Goal: Task Accomplishment & Management: Complete application form

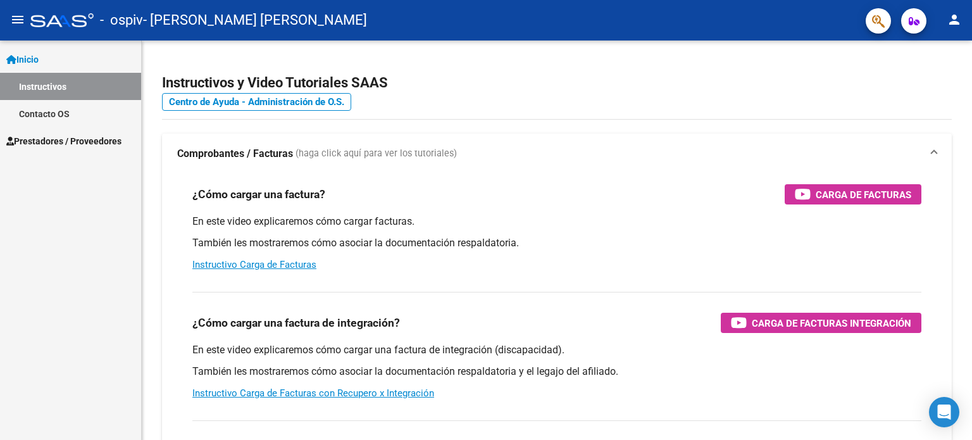
click at [41, 134] on span "Prestadores / Proveedores" at bounding box center [63, 141] width 115 height 14
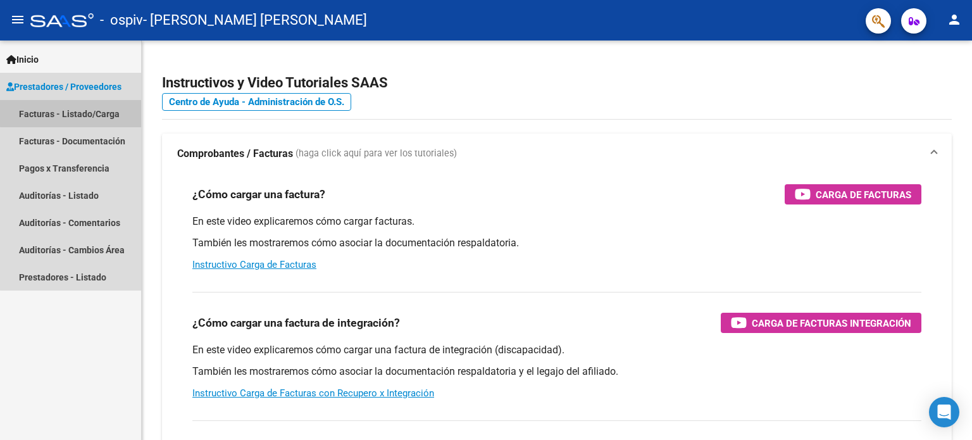
click at [71, 108] on link "Facturas - Listado/Carga" at bounding box center [70, 113] width 141 height 27
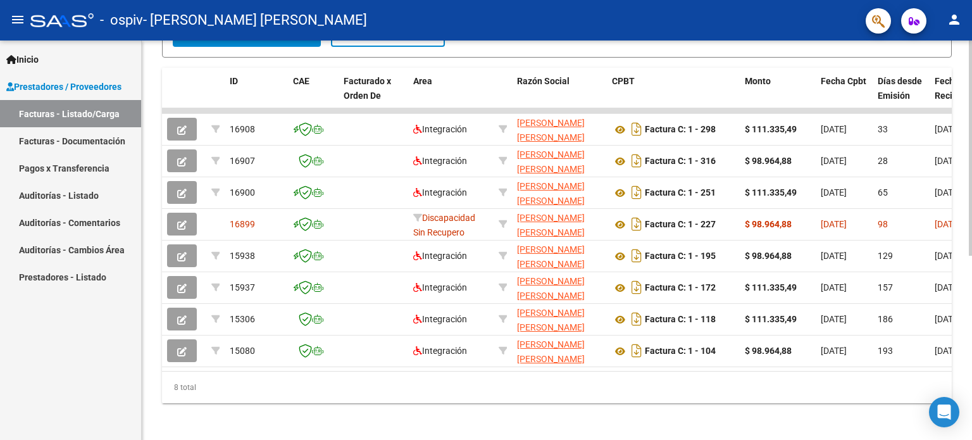
scroll to position [341, 0]
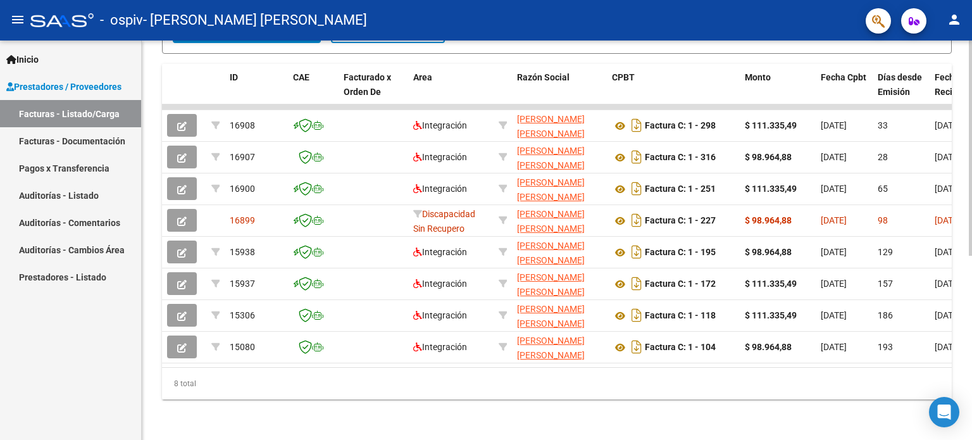
drag, startPoint x: 972, startPoint y: 75, endPoint x: 640, endPoint y: 393, distance: 459.3
click at [640, 393] on div "8 total" at bounding box center [557, 384] width 790 height 32
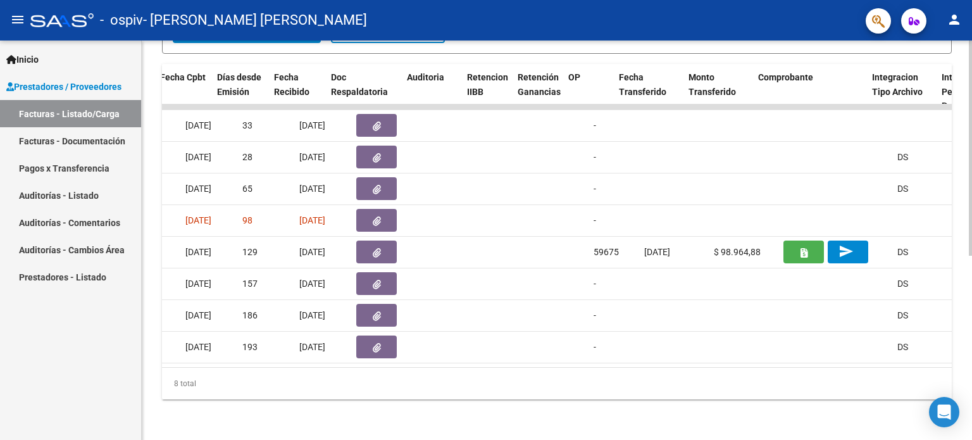
scroll to position [0, 664]
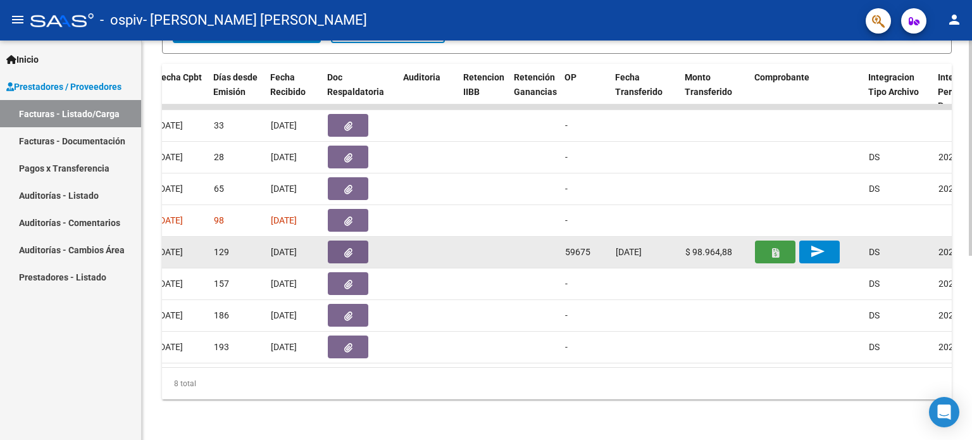
click at [775, 248] on icon "button" at bounding box center [775, 252] width 7 height 9
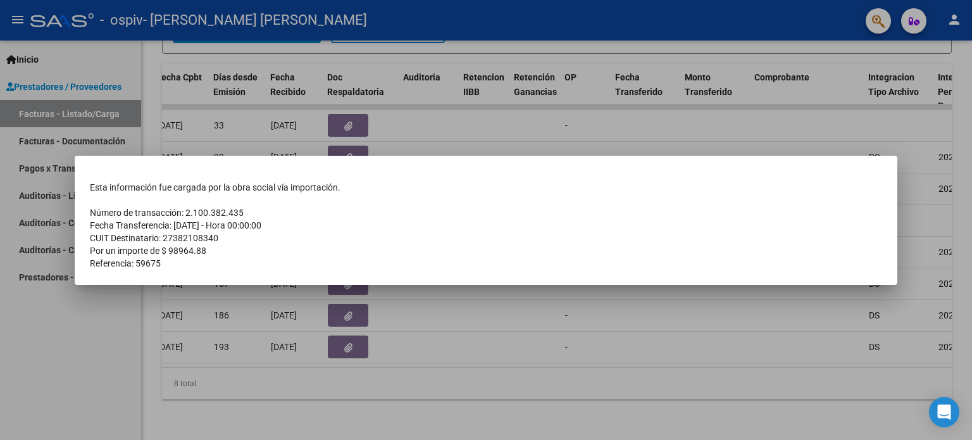
click at [630, 306] on div at bounding box center [486, 220] width 972 height 440
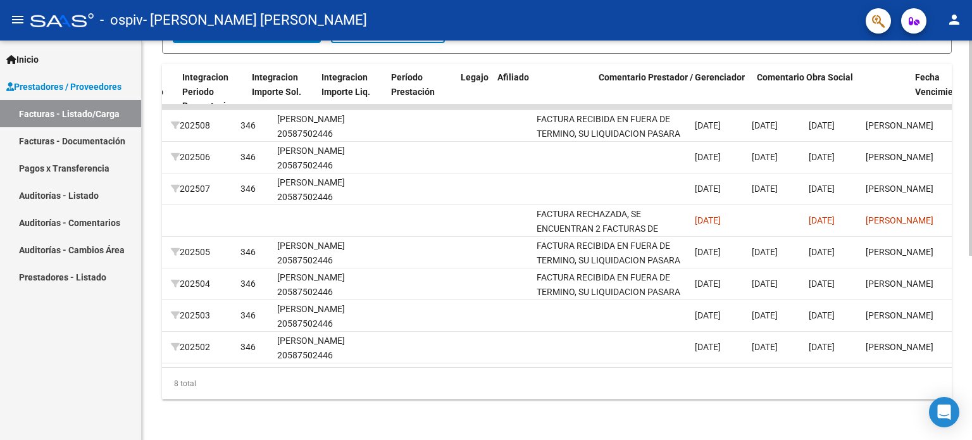
scroll to position [0, 1420]
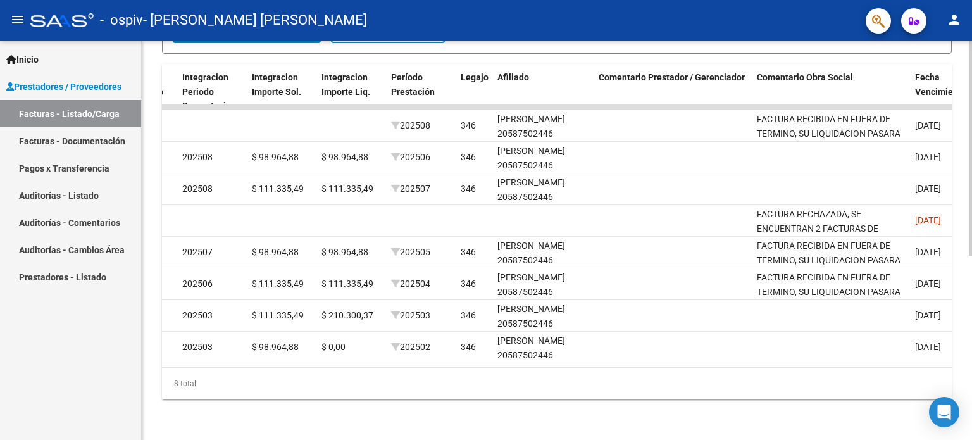
drag, startPoint x: 747, startPoint y: 374, endPoint x: 761, endPoint y: 373, distance: 14.6
click at [761, 373] on div "8 total" at bounding box center [557, 384] width 790 height 32
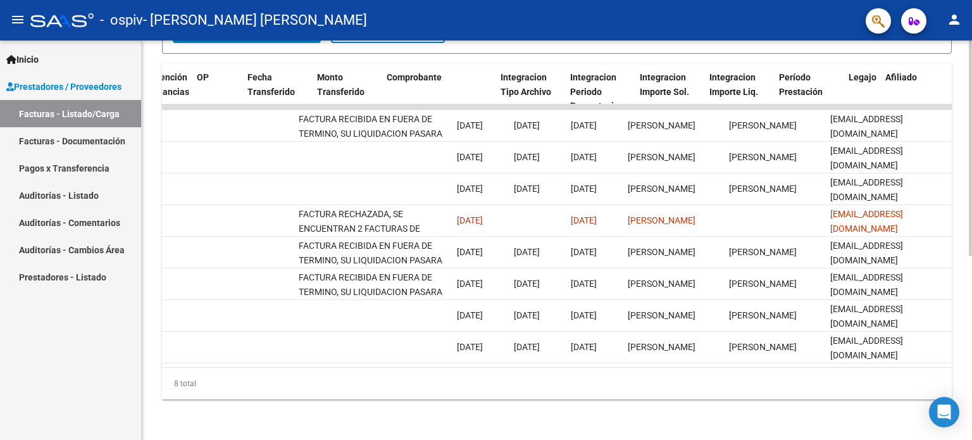
scroll to position [0, 1032]
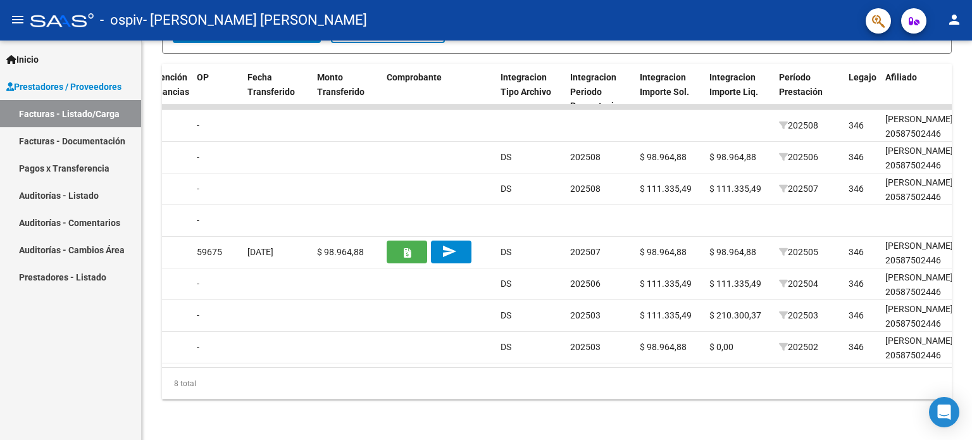
click at [86, 134] on link "Facturas - Documentación" at bounding box center [70, 140] width 141 height 27
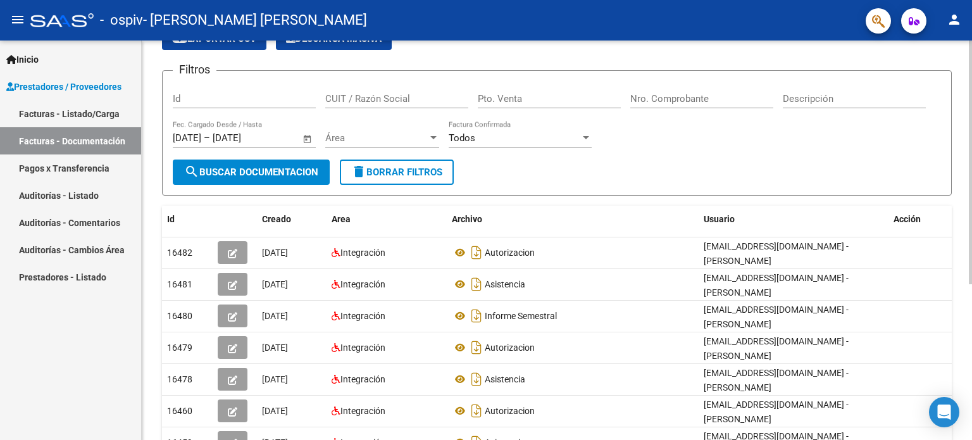
click at [923, 116] on div "PRESTADORES -> Comprobantes - Documentación Respaldatoria cloud_download Export…" at bounding box center [559, 303] width 834 height 656
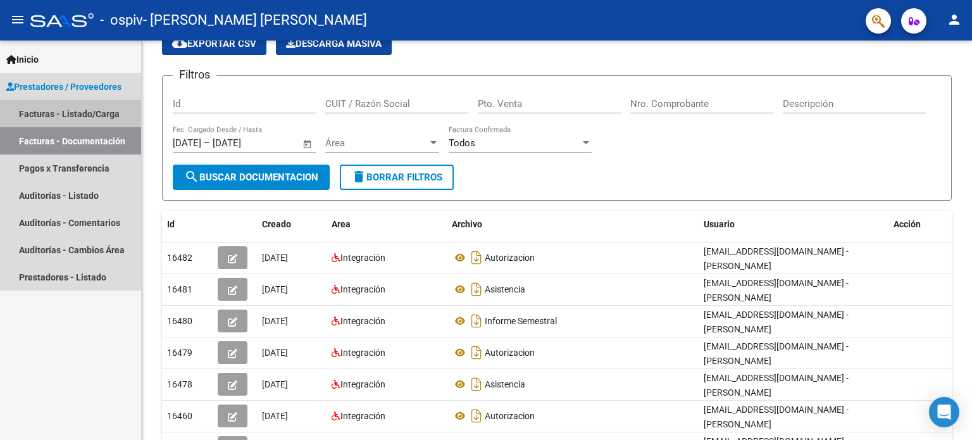
click at [104, 110] on link "Facturas - Listado/Carga" at bounding box center [70, 113] width 141 height 27
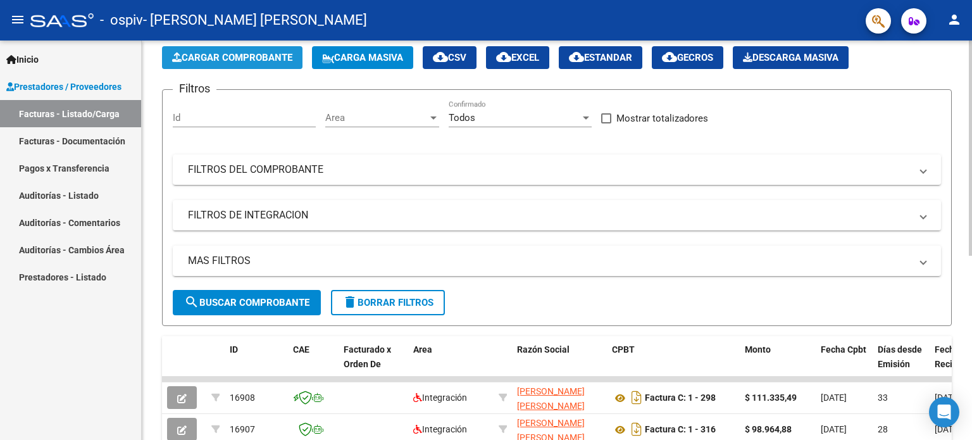
click at [258, 49] on button "Cargar Comprobante" at bounding box center [232, 57] width 141 height 23
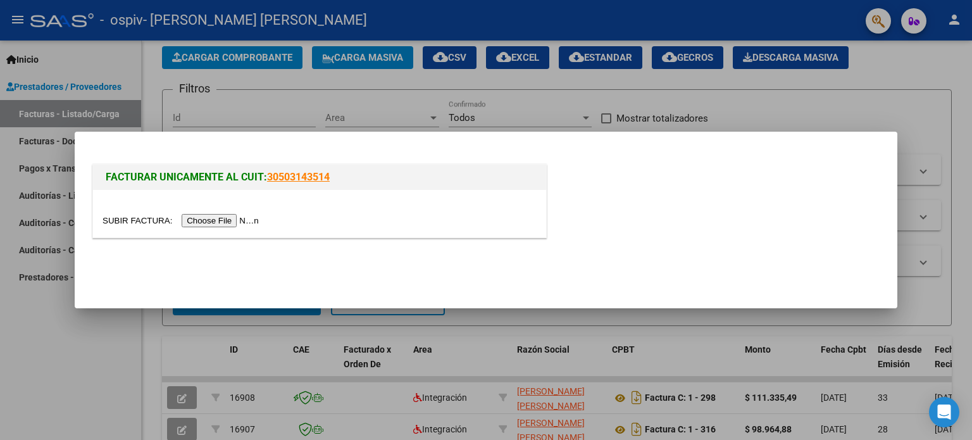
click at [215, 218] on input "file" at bounding box center [183, 220] width 160 height 13
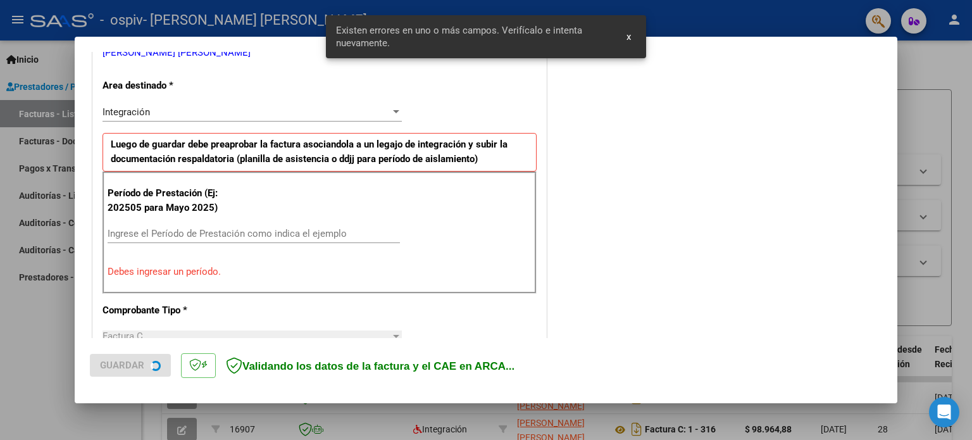
scroll to position [273, 0]
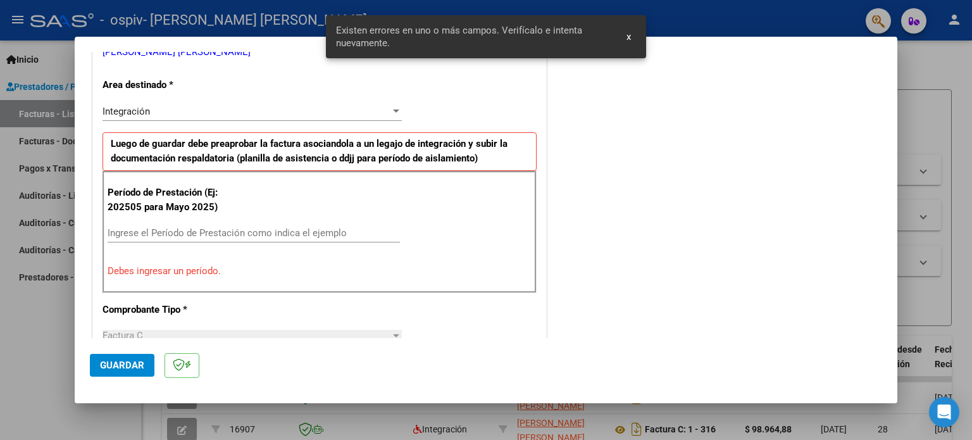
click at [227, 224] on div "Ingrese el Período de Prestación como indica el ejemplo" at bounding box center [254, 232] width 292 height 19
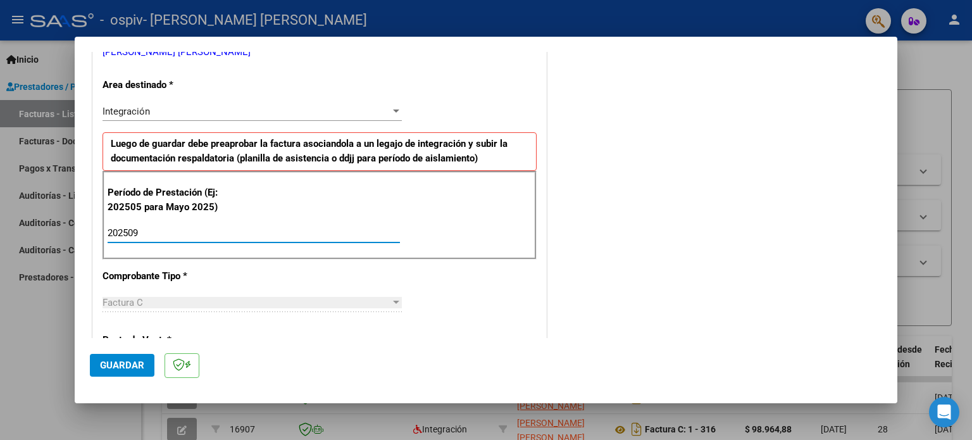
type input "202509"
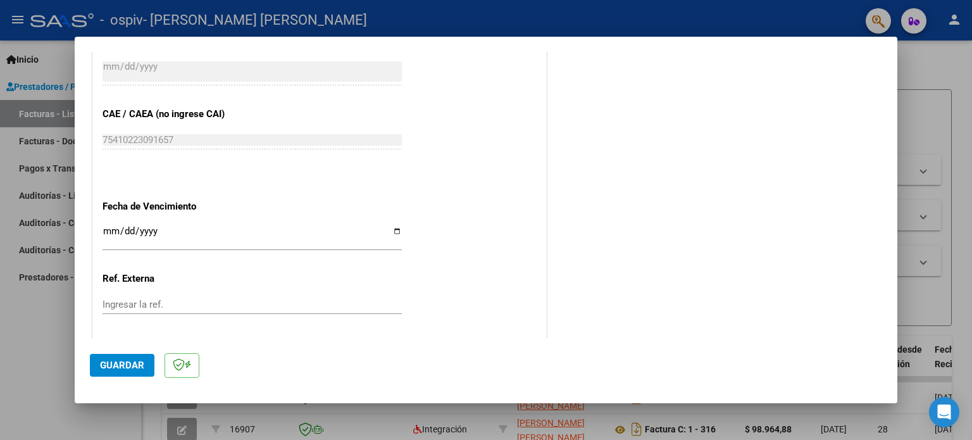
scroll to position [770, 0]
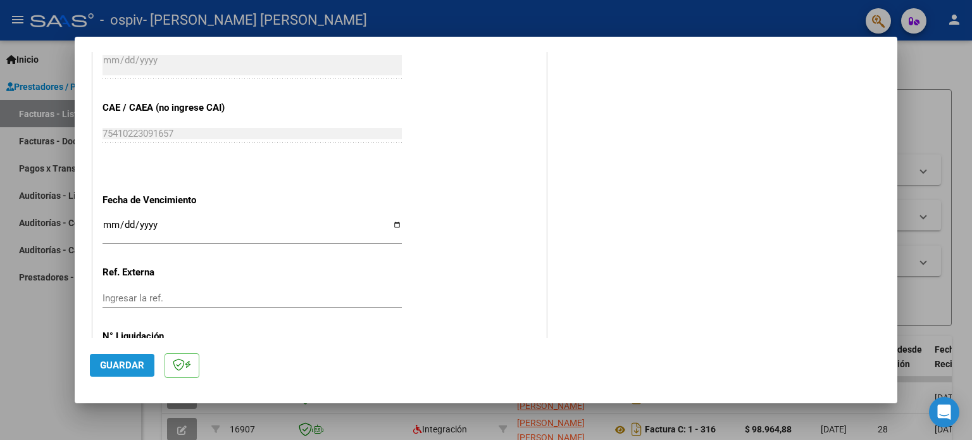
click at [121, 367] on span "Guardar" at bounding box center [122, 364] width 44 height 11
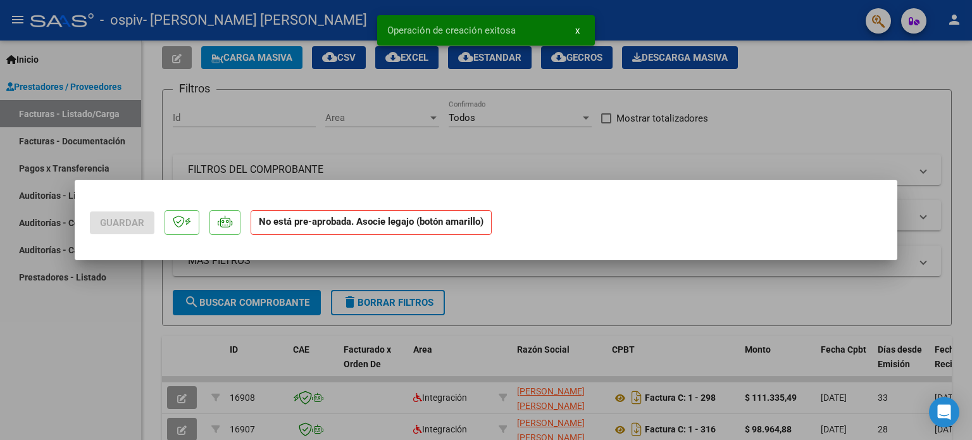
scroll to position [0, 0]
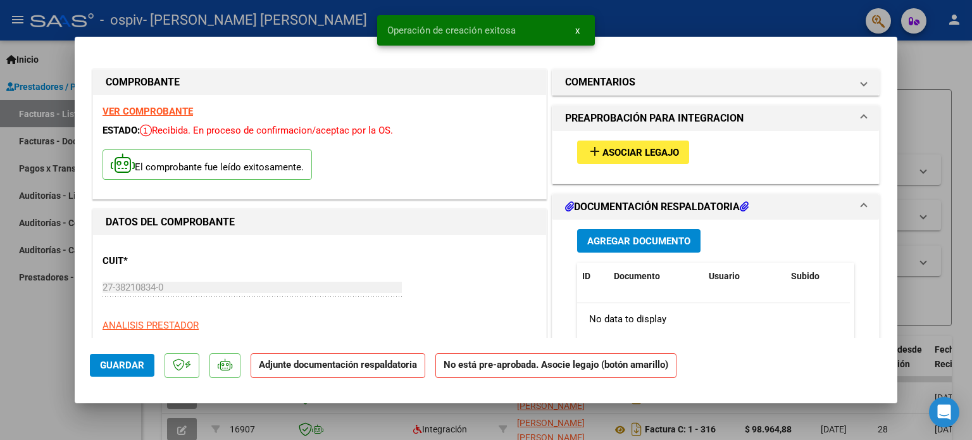
click at [603, 156] on span "Asociar Legajo" at bounding box center [641, 152] width 77 height 11
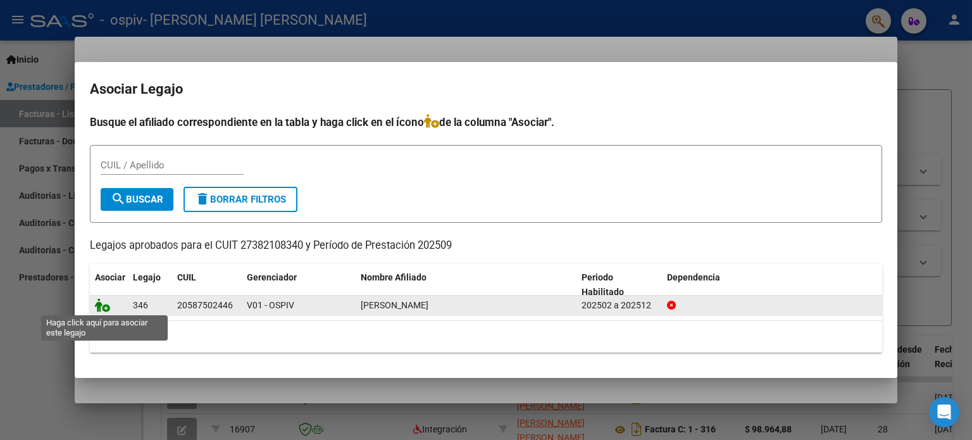
click at [100, 304] on icon at bounding box center [102, 305] width 15 height 14
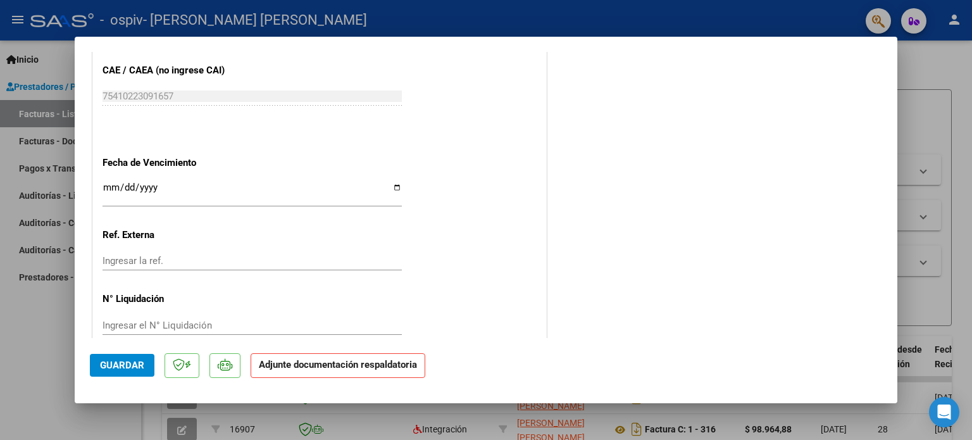
scroll to position [813, 0]
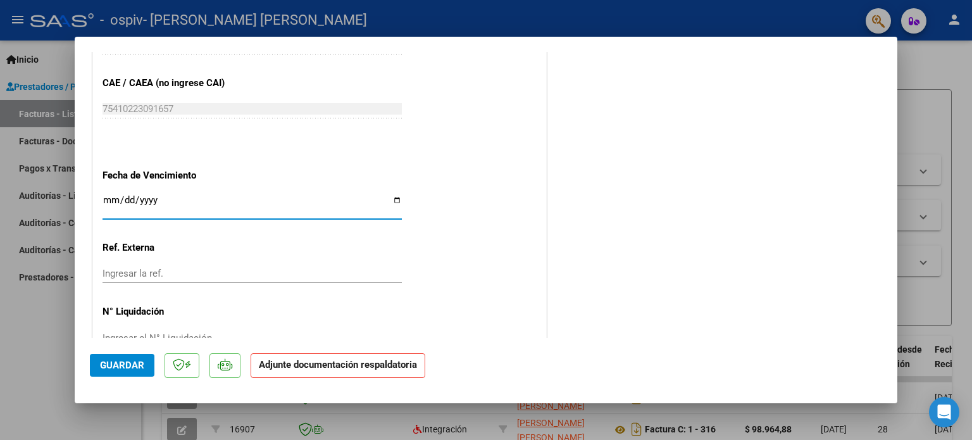
click at [389, 197] on input "Ingresar la fecha" at bounding box center [252, 205] width 299 height 20
type input "[DATE]"
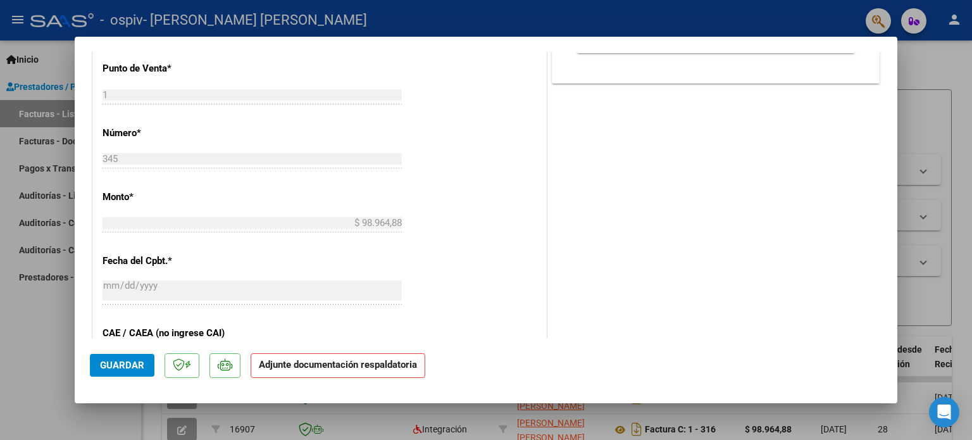
scroll to position [313, 0]
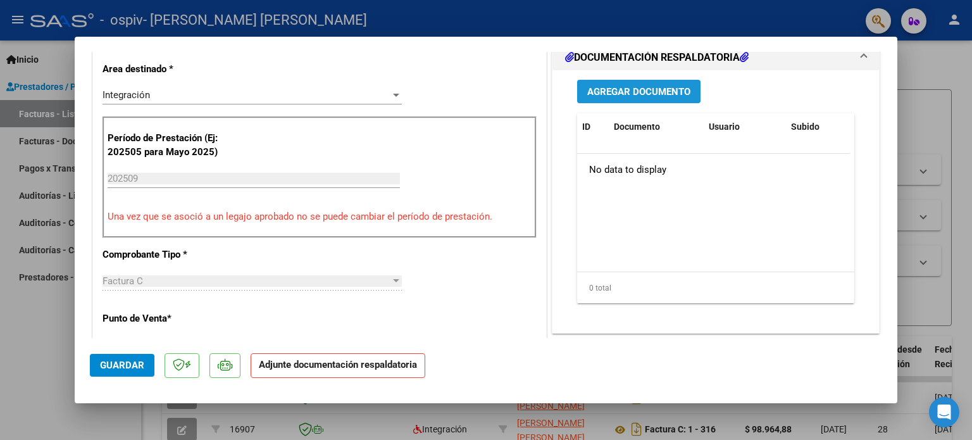
click at [636, 88] on span "Agregar Documento" at bounding box center [638, 91] width 103 height 11
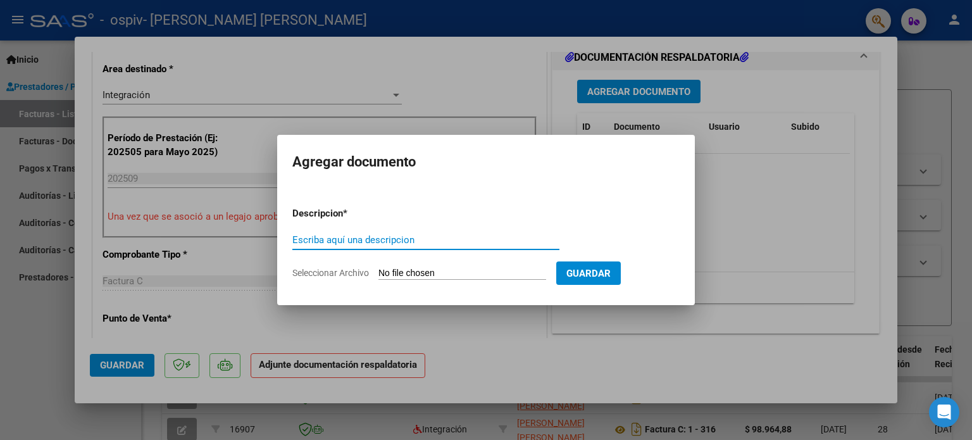
click at [401, 242] on input "Escriba aquí una descripcion" at bounding box center [425, 239] width 267 height 11
type input "asistencia"
click at [403, 268] on input "Seleccionar Archivo" at bounding box center [462, 274] width 168 height 12
type input "C:\fakepath\[PERSON_NAME].pdf"
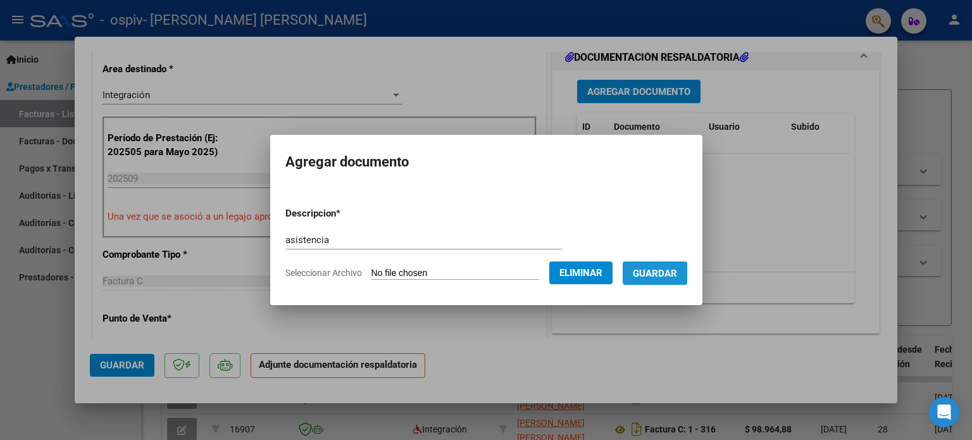
click at [658, 278] on span "Guardar" at bounding box center [655, 273] width 44 height 11
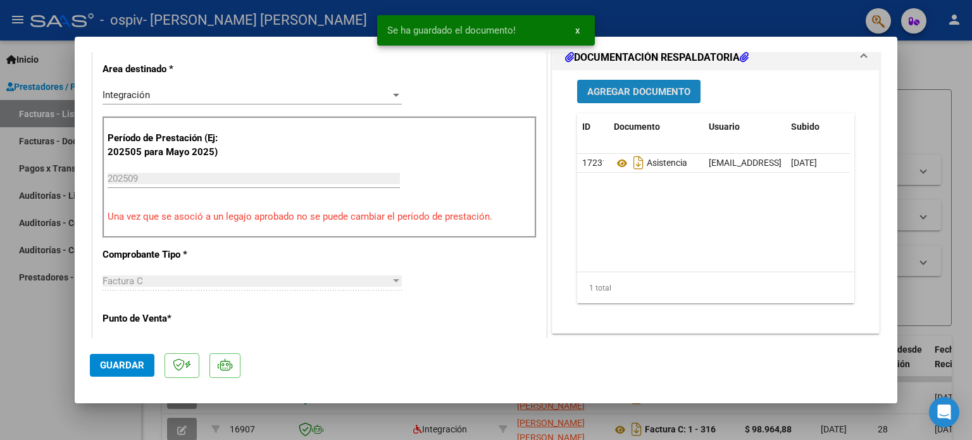
click at [655, 89] on span "Agregar Documento" at bounding box center [638, 91] width 103 height 11
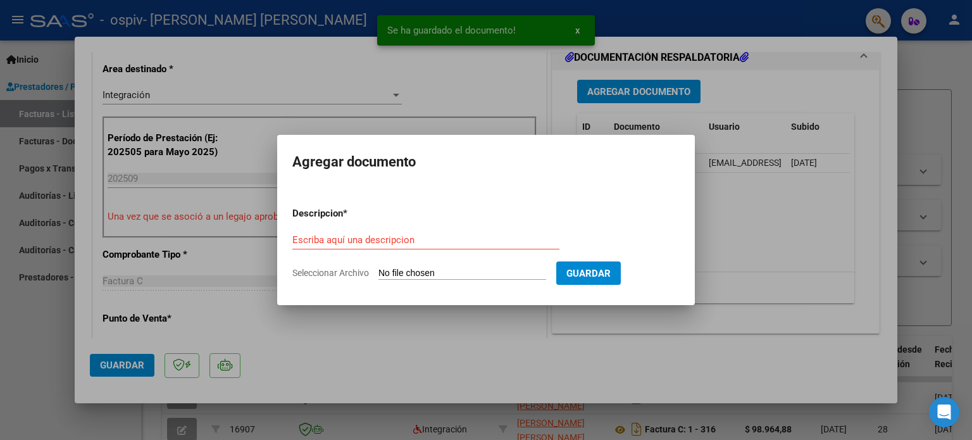
click at [428, 246] on div "Escriba aquí una descripcion" at bounding box center [425, 239] width 267 height 19
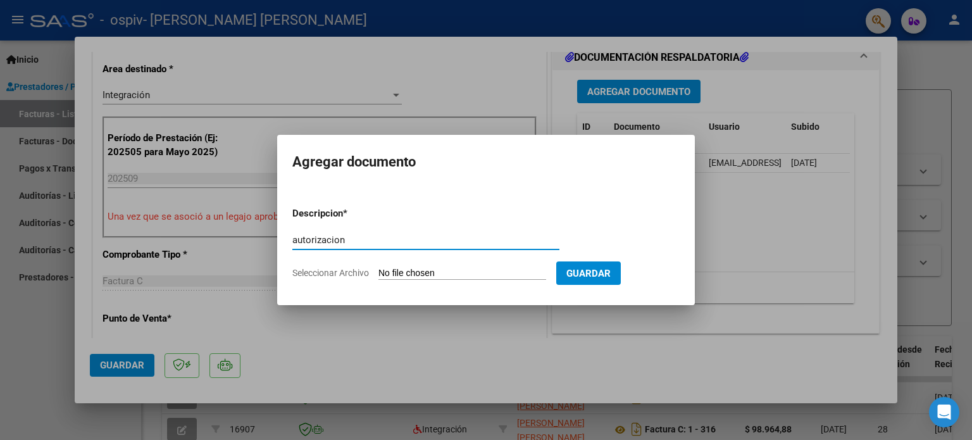
type input "autorizacion"
click at [415, 270] on input "Seleccionar Archivo" at bounding box center [462, 274] width 168 height 12
click at [480, 275] on input "Seleccionar Archivo" at bounding box center [462, 274] width 168 height 12
type input "C:\fakepath\[PERSON_NAME] TO 2025.pdf"
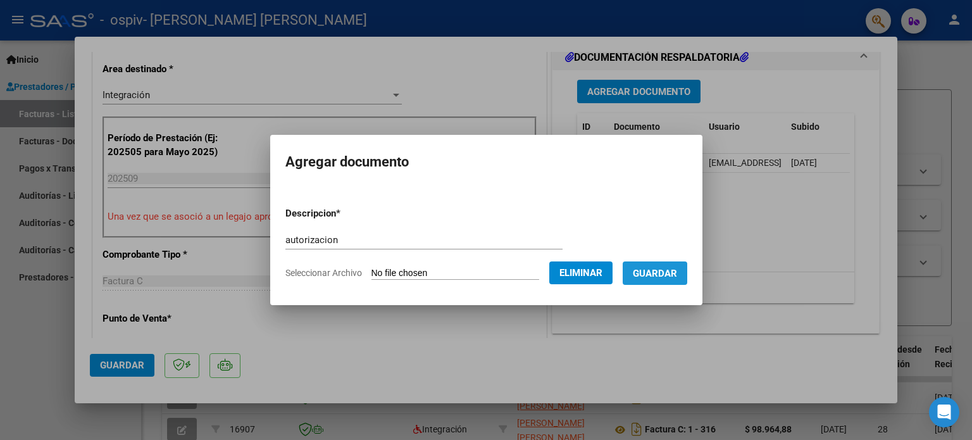
click at [666, 276] on span "Guardar" at bounding box center [655, 273] width 44 height 11
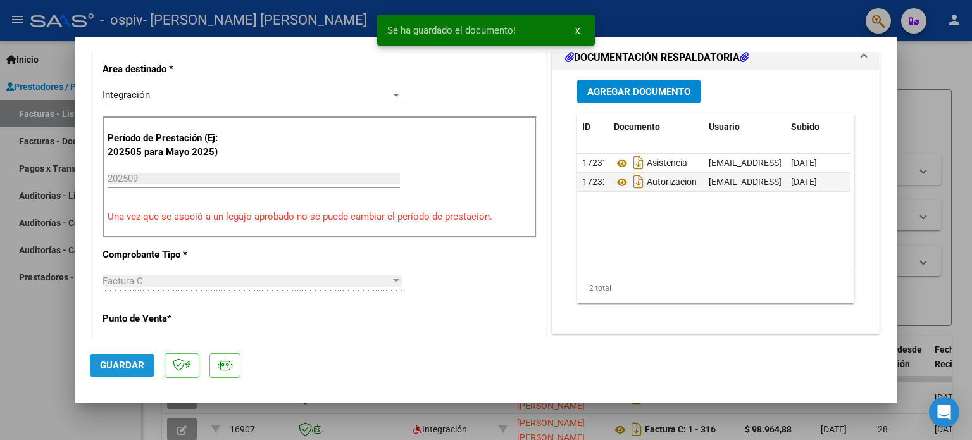
click at [129, 356] on button "Guardar" at bounding box center [122, 365] width 65 height 23
click at [577, 30] on span "x" at bounding box center [577, 30] width 4 height 11
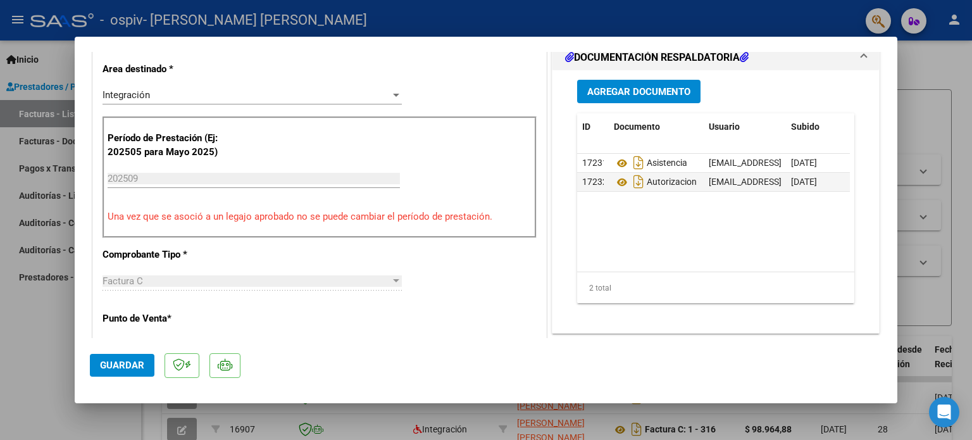
click at [972, 99] on div at bounding box center [486, 220] width 972 height 440
